Goal: Find specific page/section: Find specific page/section

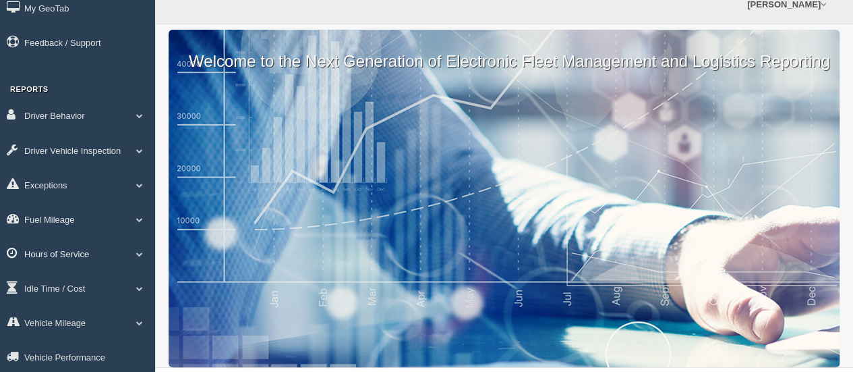
scroll to position [67, 0]
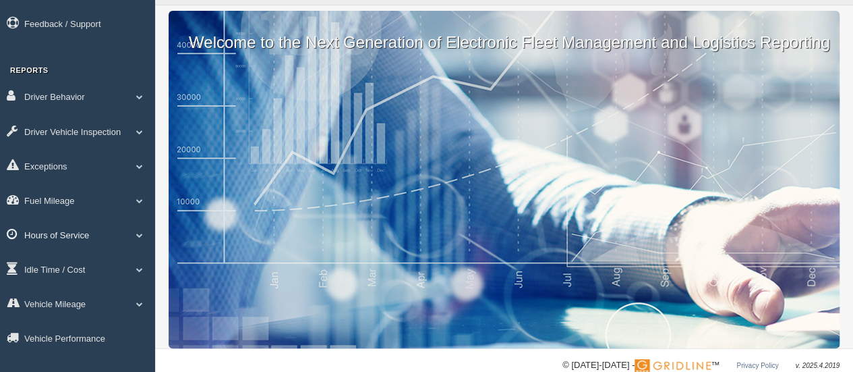
click at [84, 235] on link "Hours of Service" at bounding box center [77, 234] width 155 height 30
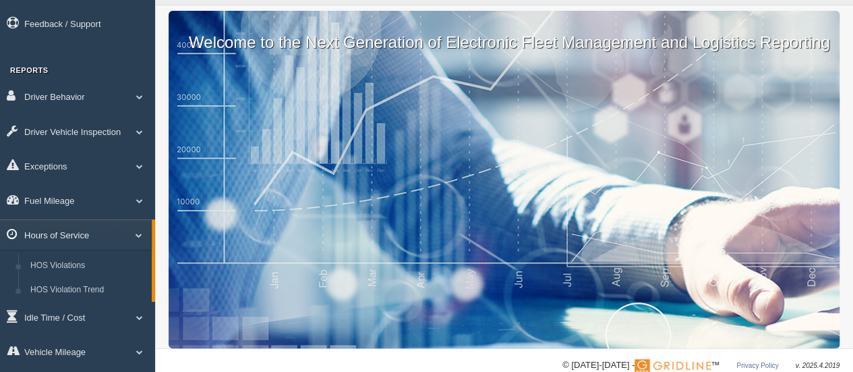
click at [138, 231] on link "Hours of Service" at bounding box center [76, 234] width 152 height 30
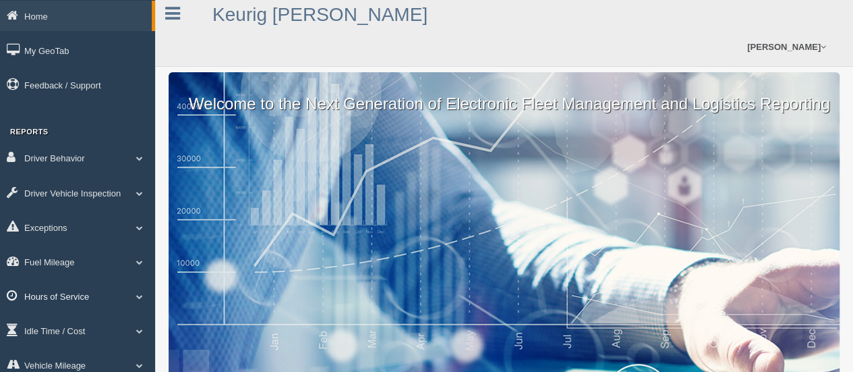
scroll to position [0, 0]
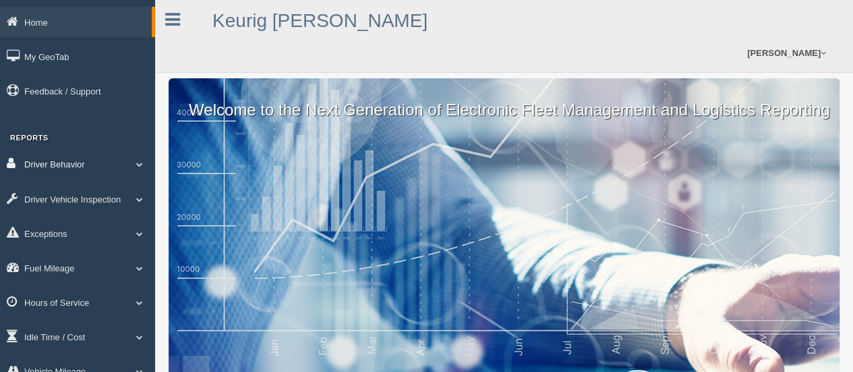
click at [108, 158] on link "Driver Behavior" at bounding box center [77, 163] width 155 height 30
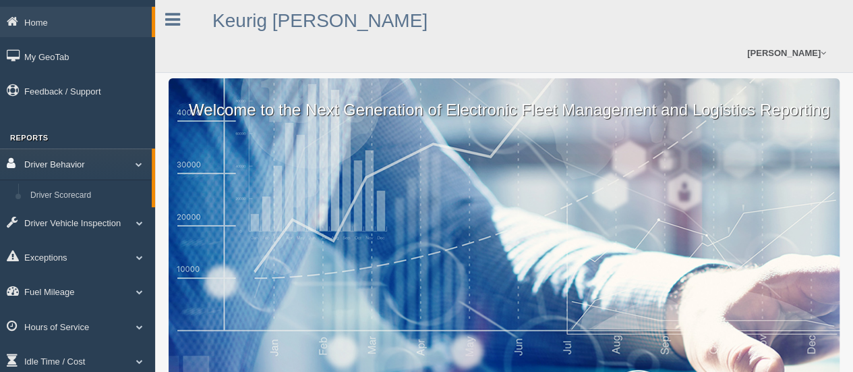
click at [108, 162] on link "Driver Behavior" at bounding box center [76, 163] width 152 height 30
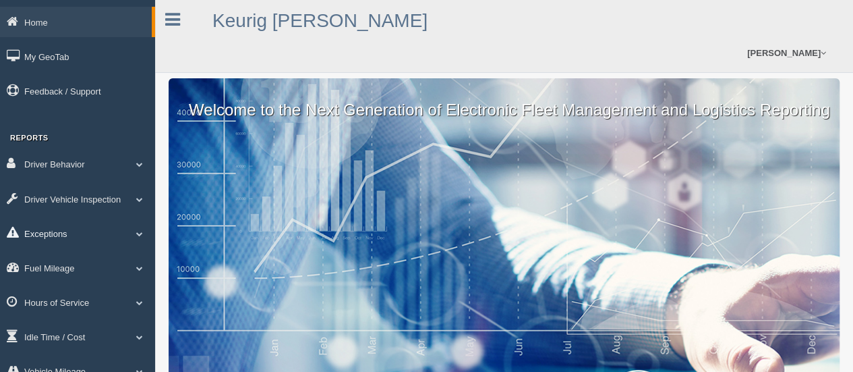
click at [96, 233] on link "Exceptions" at bounding box center [77, 233] width 155 height 30
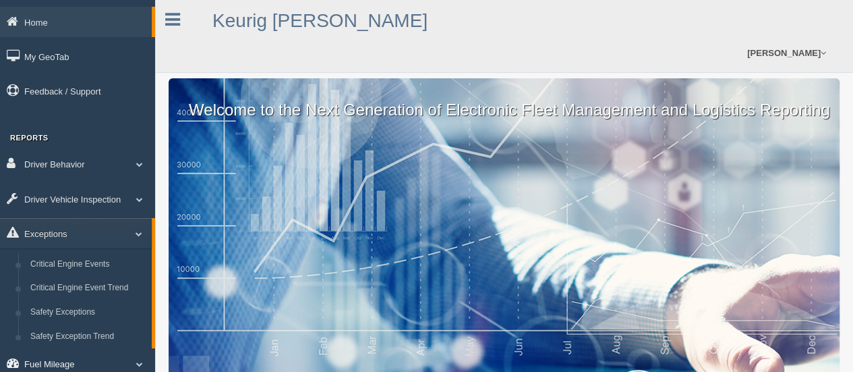
scroll to position [67, 0]
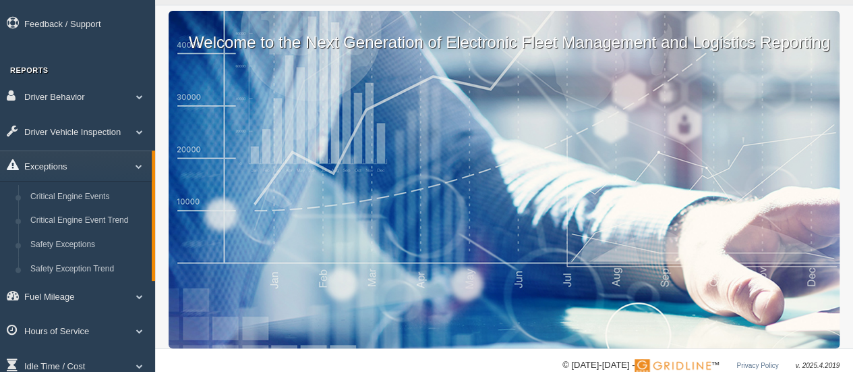
click at [140, 169] on span at bounding box center [134, 166] width 18 height 7
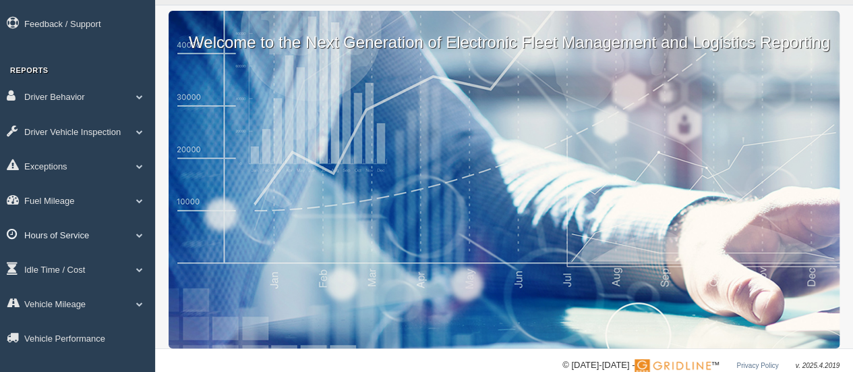
click at [71, 232] on link "Hours of Service" at bounding box center [77, 234] width 155 height 30
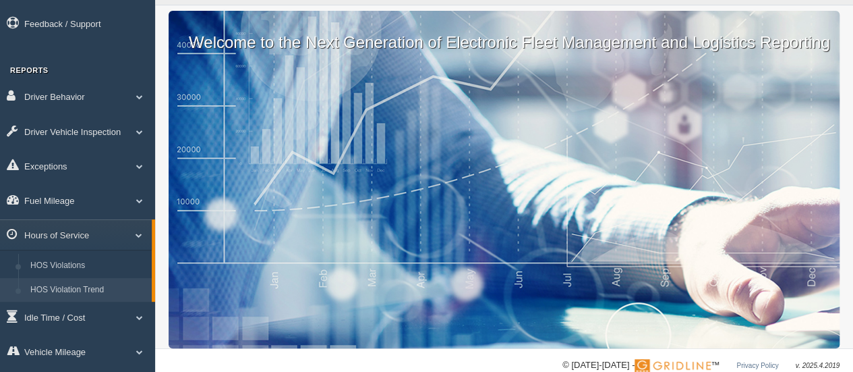
click at [82, 295] on link "HOS Violation Trend" at bounding box center [87, 290] width 127 height 24
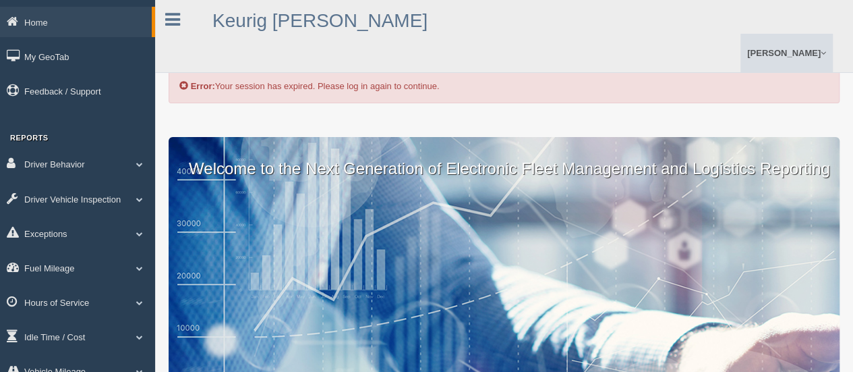
click at [796, 53] on link "[PERSON_NAME]" at bounding box center [786, 53] width 92 height 38
